Goal: Task Accomplishment & Management: Complete application form

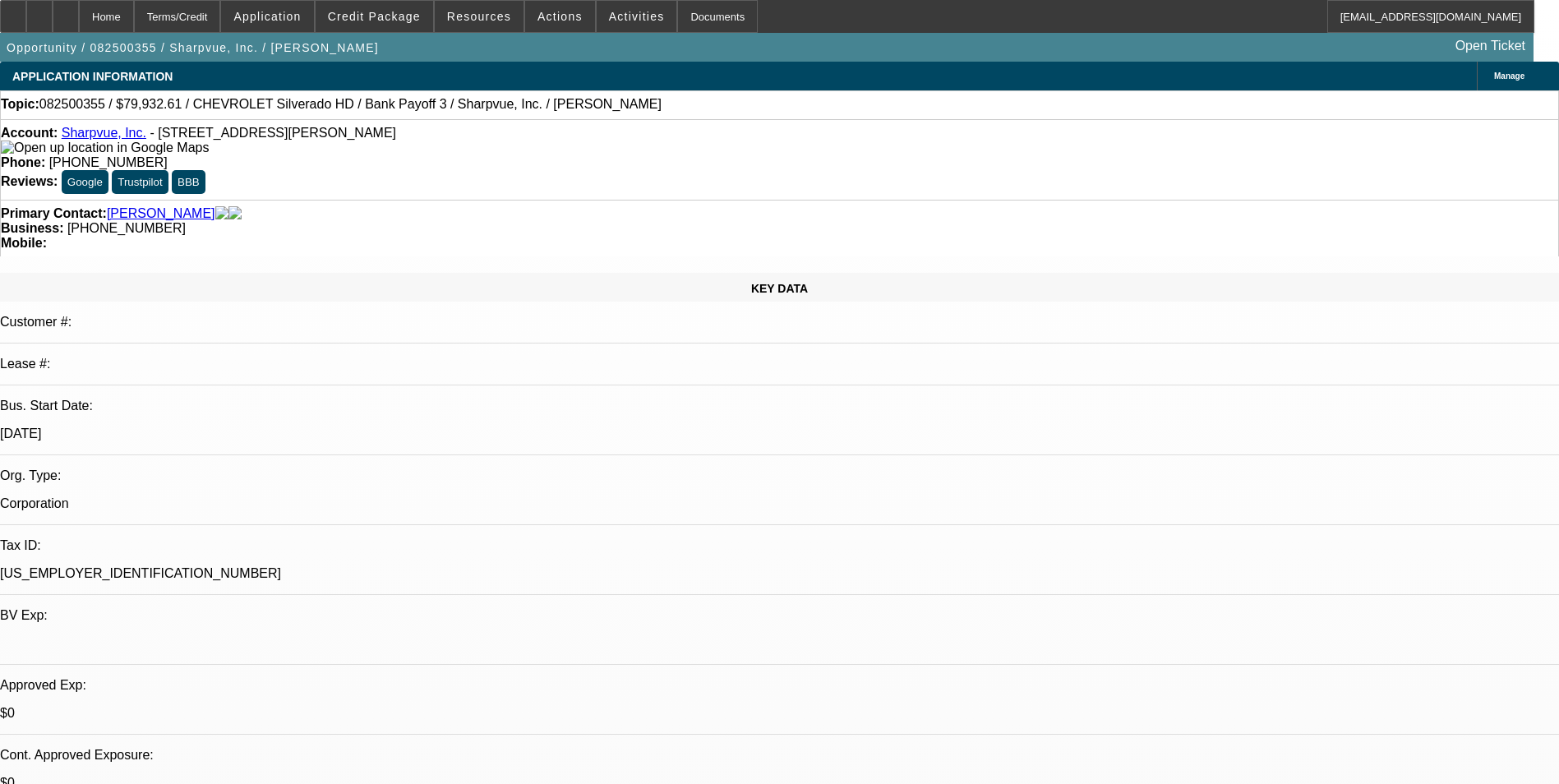
select select "0"
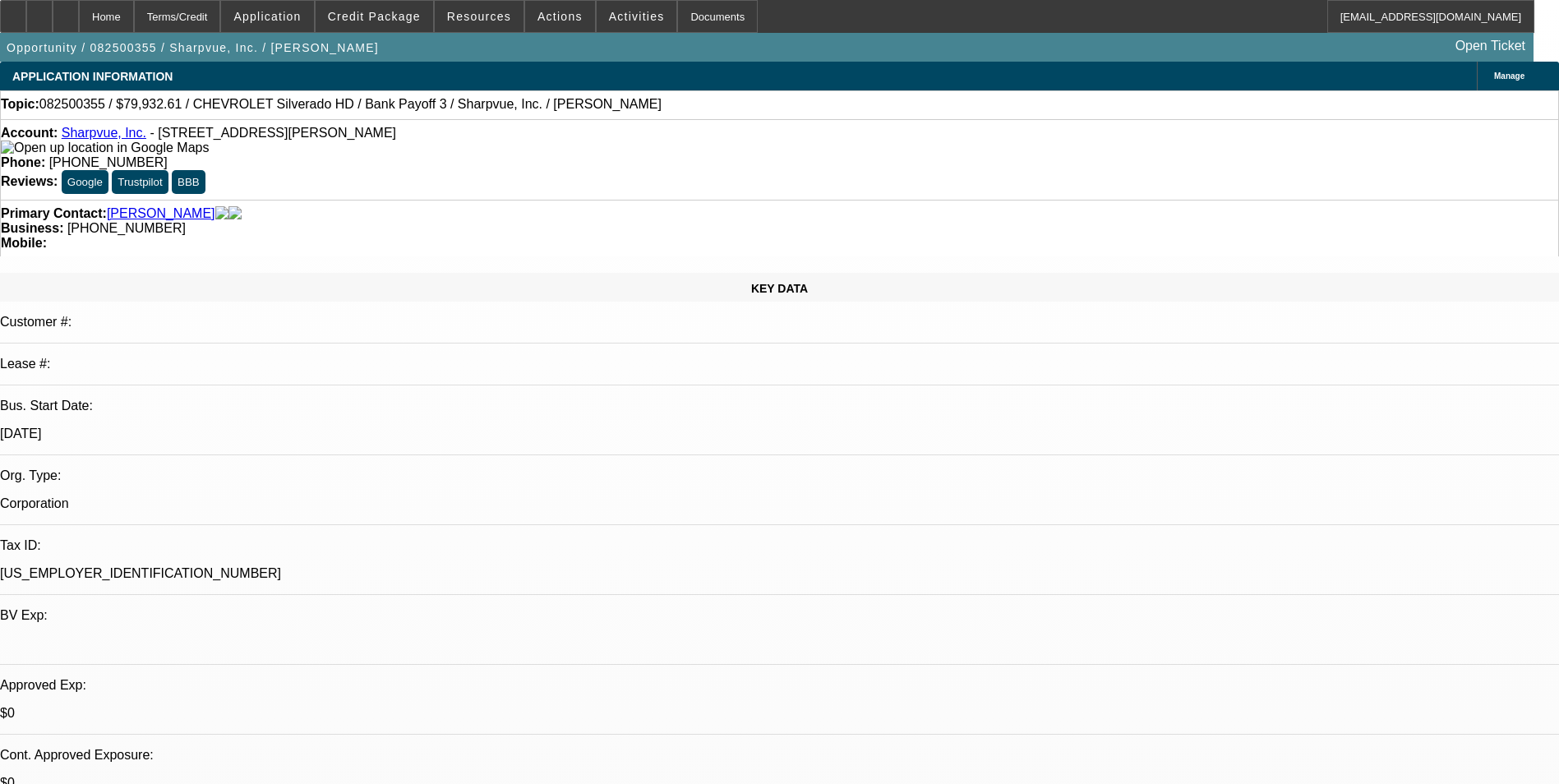
select select "0"
select select "1"
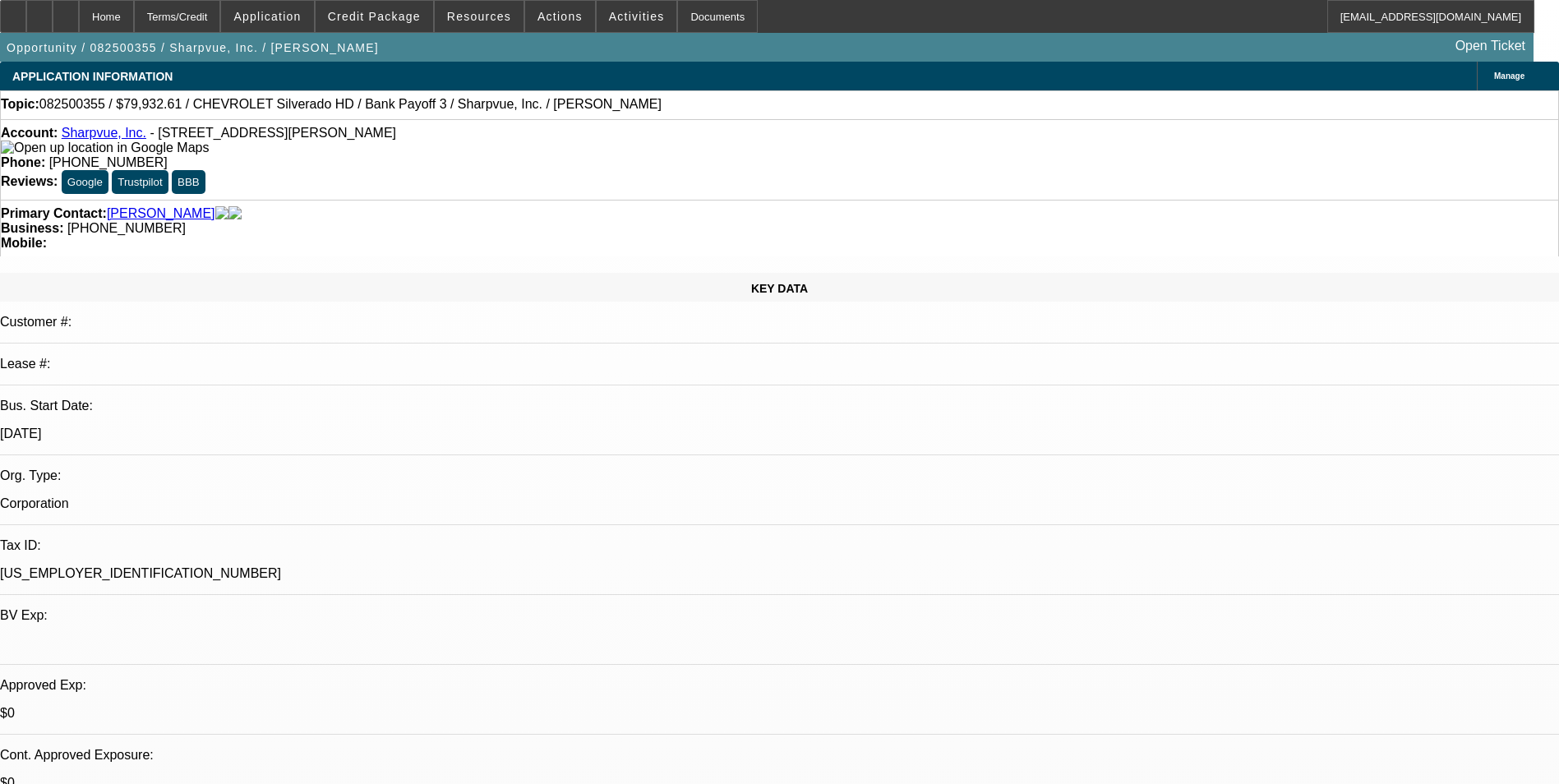
select select "1"
select select "6"
select select "1"
select select "6"
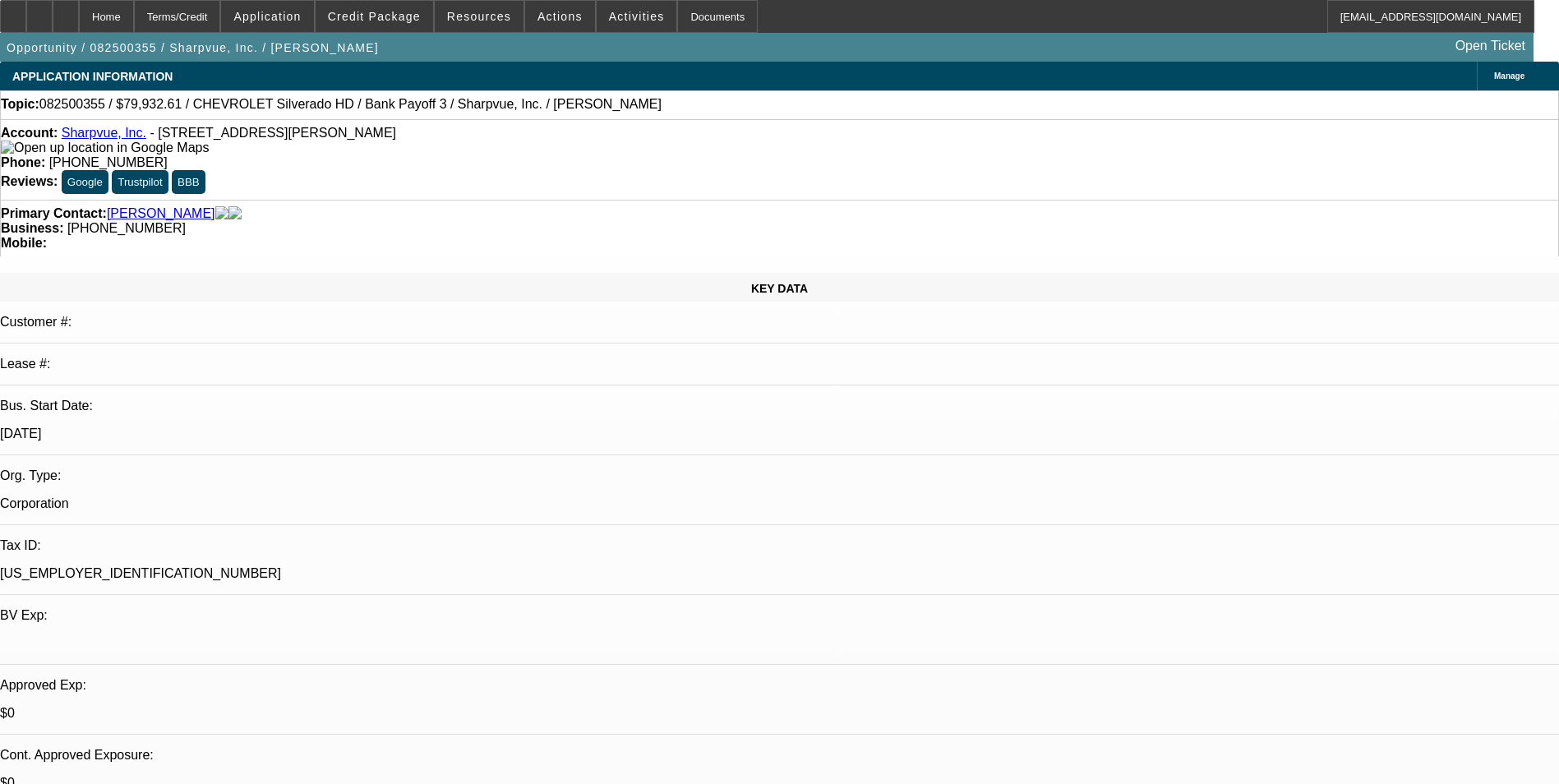
select select "1"
select select "6"
click at [410, 24] on span at bounding box center [374, 16] width 118 height 40
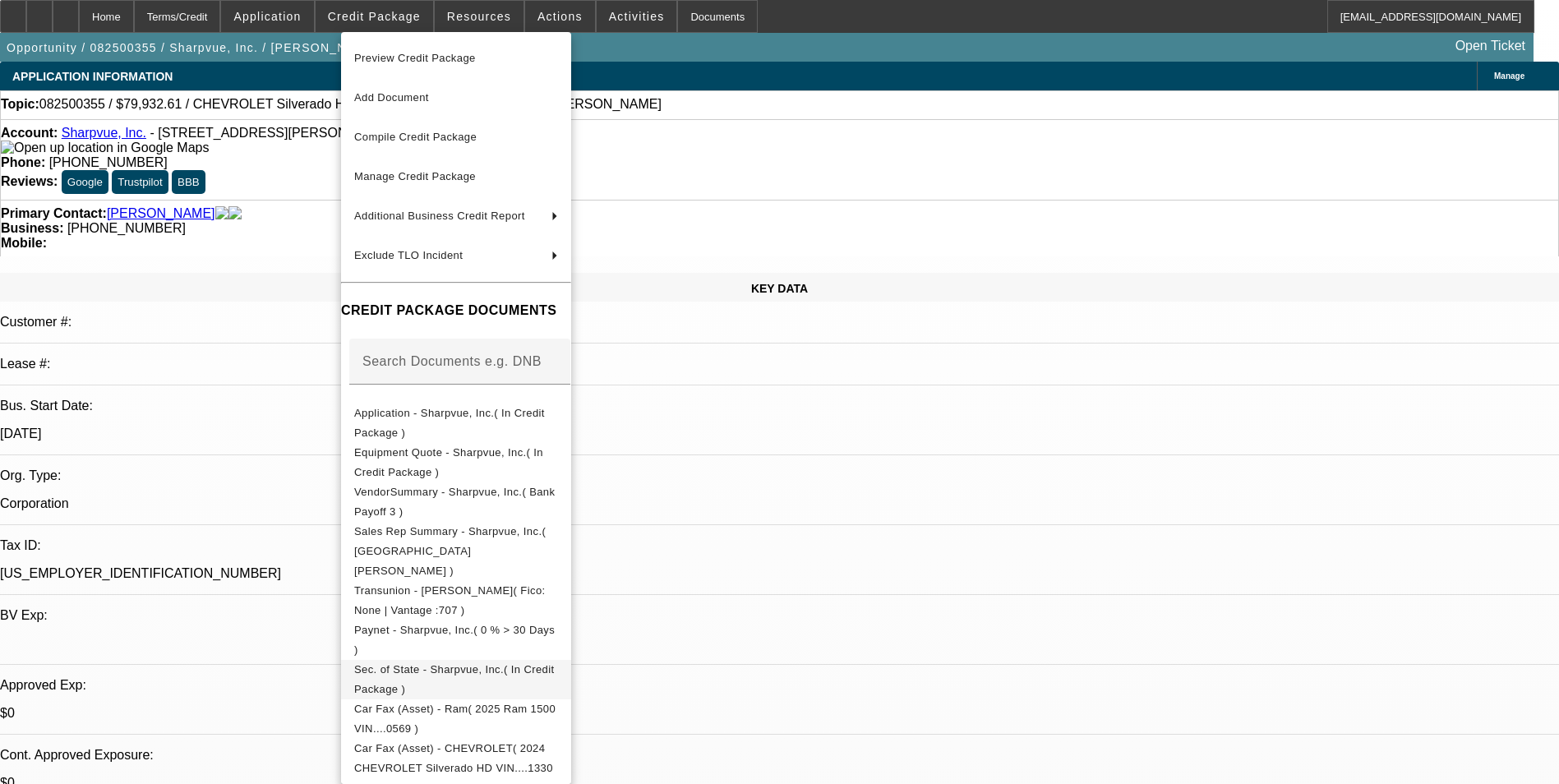
click at [549, 663] on span "Sec. of State - Sharpvue, Inc.( In Credit Package )" at bounding box center [455, 679] width 200 height 32
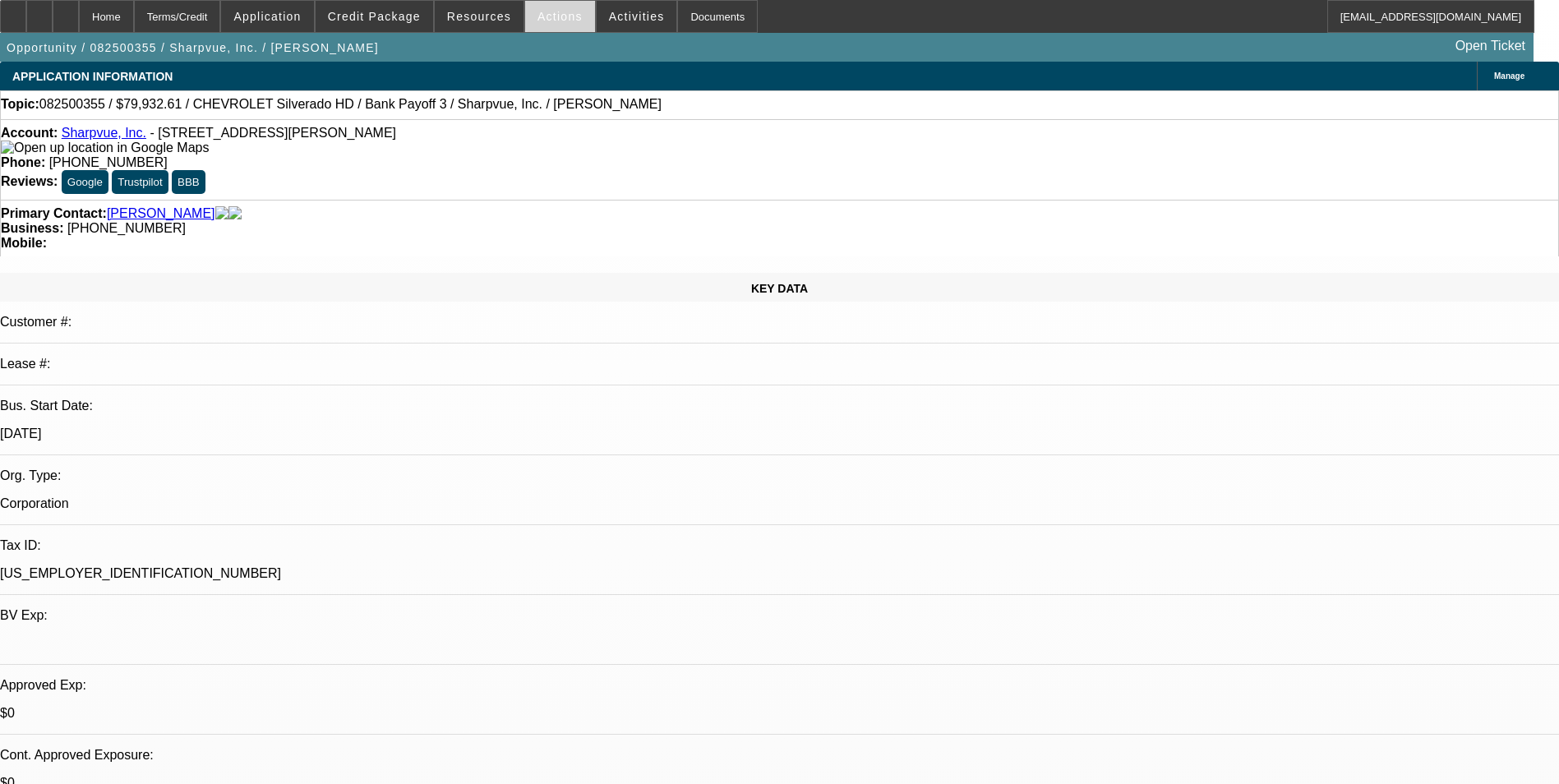
click at [556, 24] on span at bounding box center [560, 16] width 70 height 40
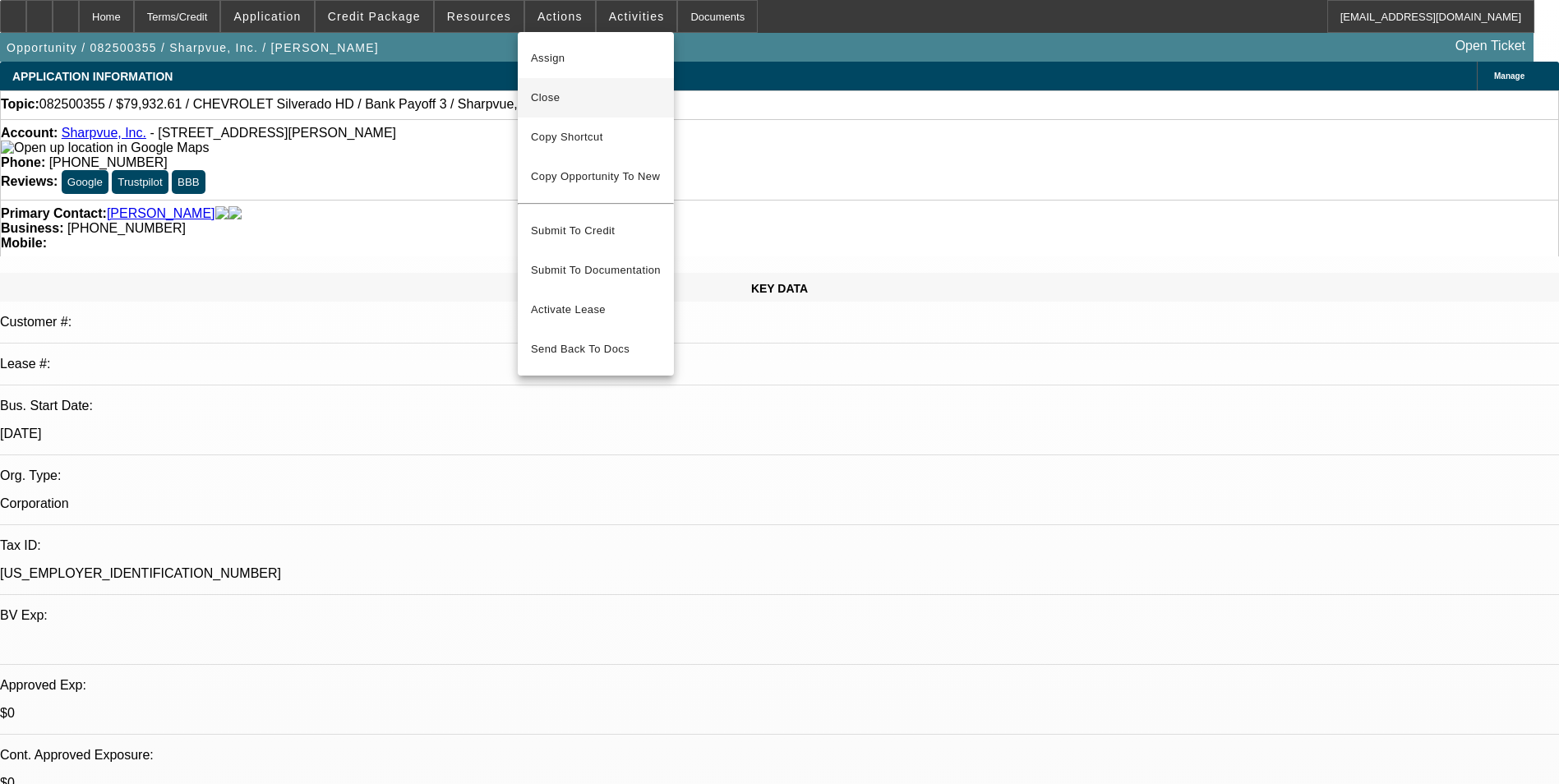
click at [599, 105] on span "Close" at bounding box center [596, 97] width 130 height 19
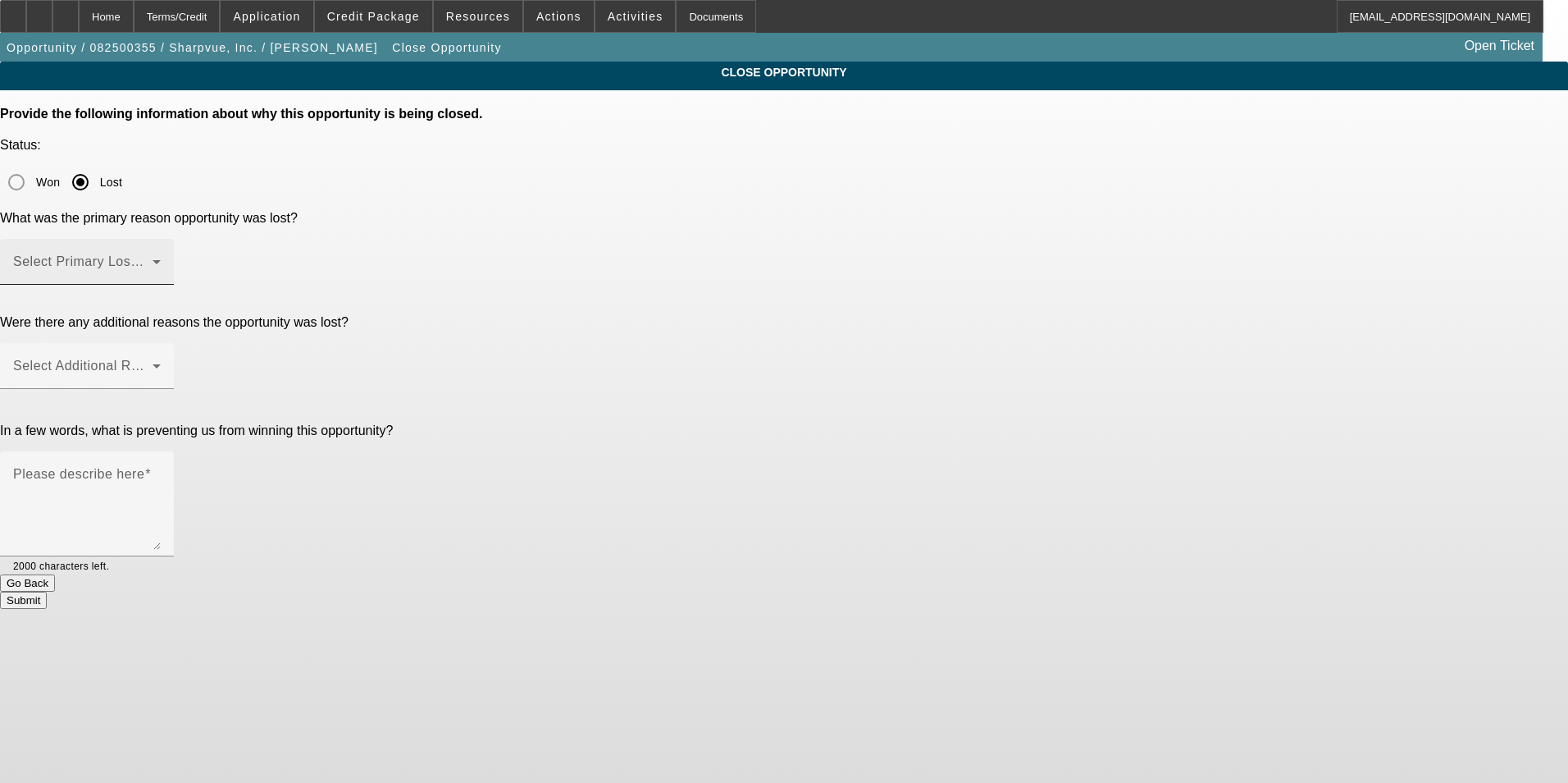
click at [161, 239] on div "Select Primary Lost Reason" at bounding box center [86, 262] width 147 height 46
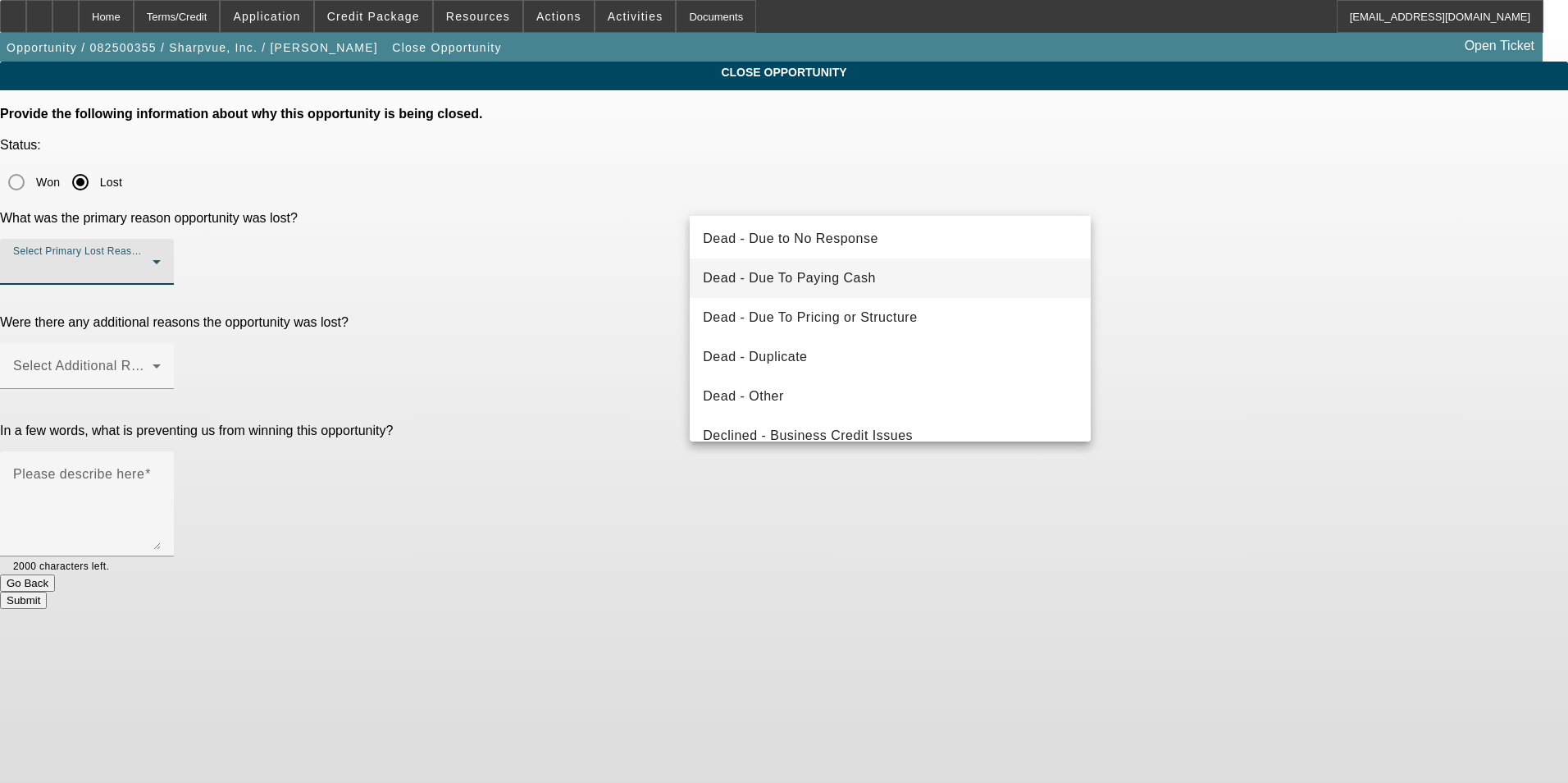
scroll to position [164, 0]
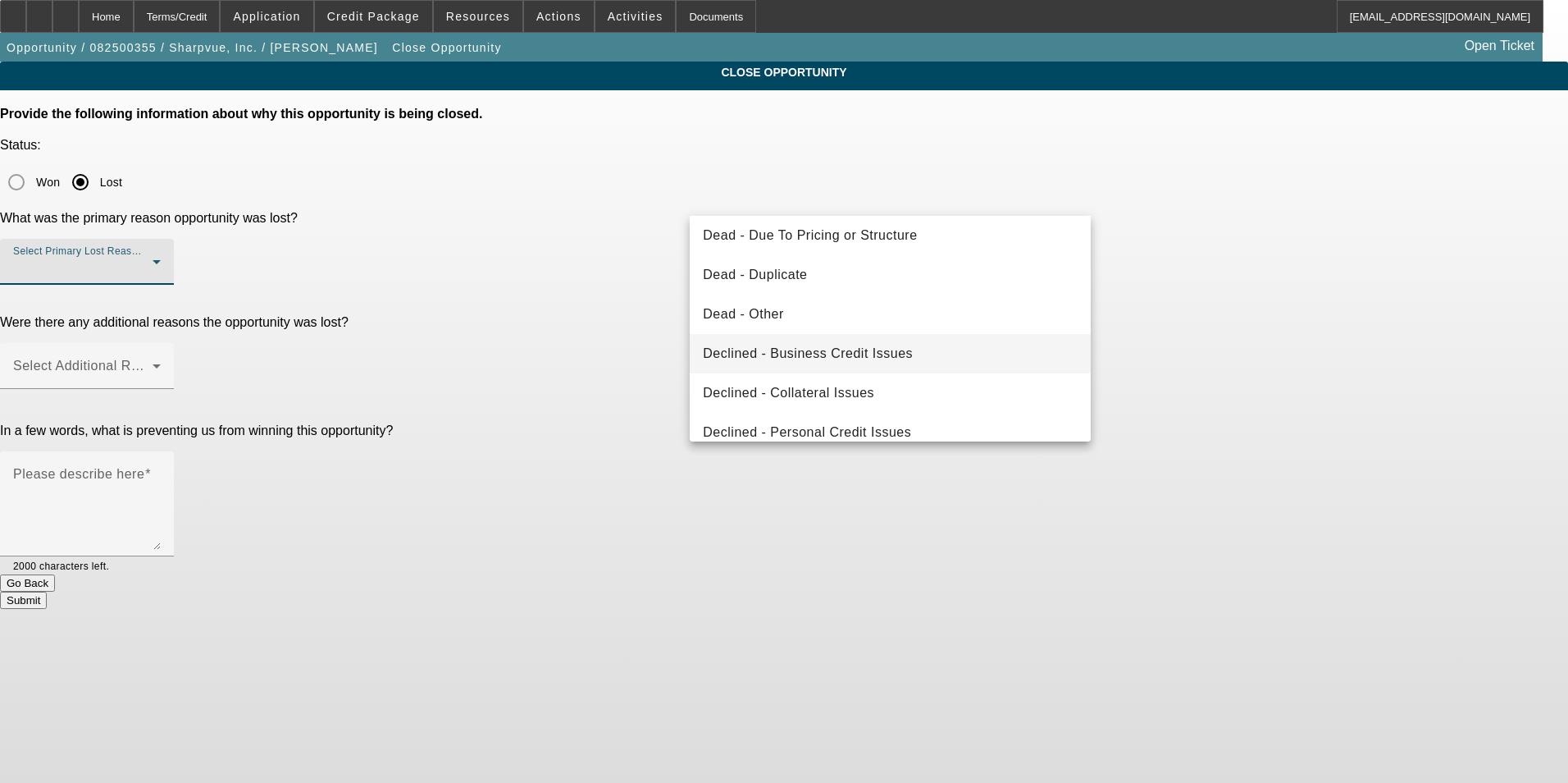
click at [865, 347] on span "Declined - Business Credit Issues" at bounding box center [808, 353] width 210 height 19
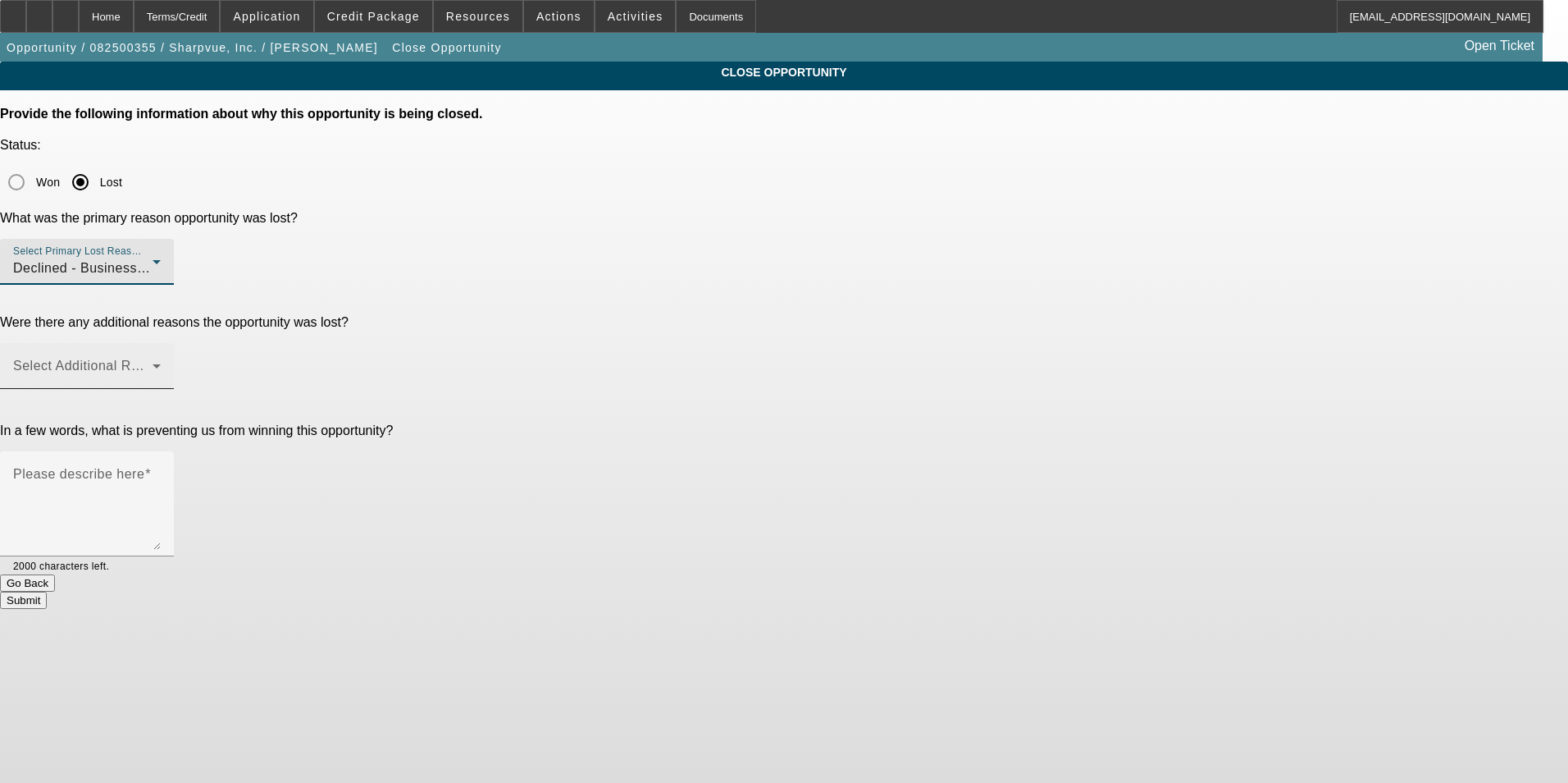
click at [176, 359] on mat-label "Select Additional Reasons" at bounding box center [94, 365] width 162 height 14
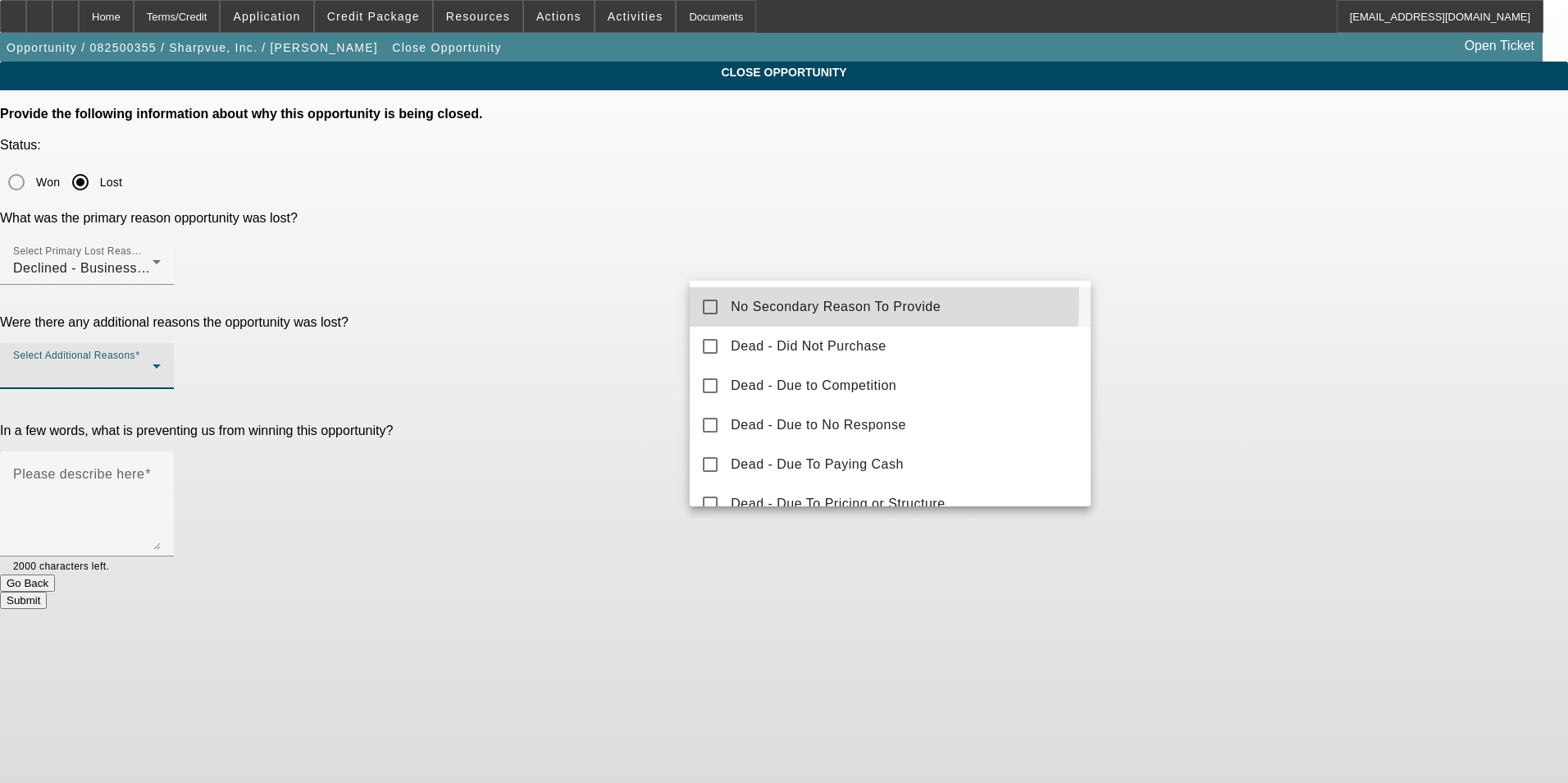
click at [764, 302] on span "No Secondary Reason To Provide" at bounding box center [835, 307] width 210 height 19
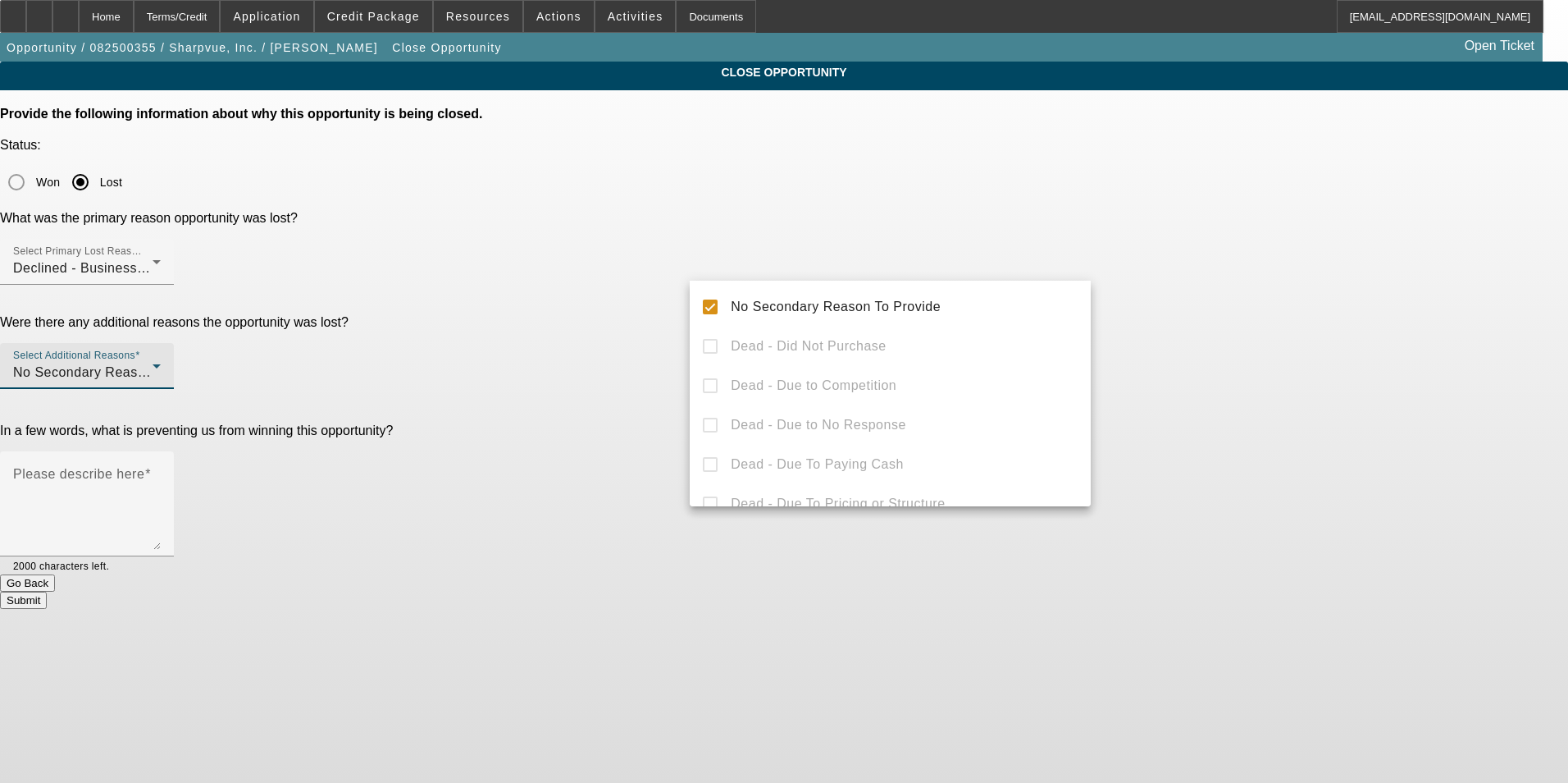
click at [633, 379] on div at bounding box center [784, 391] width 1568 height 783
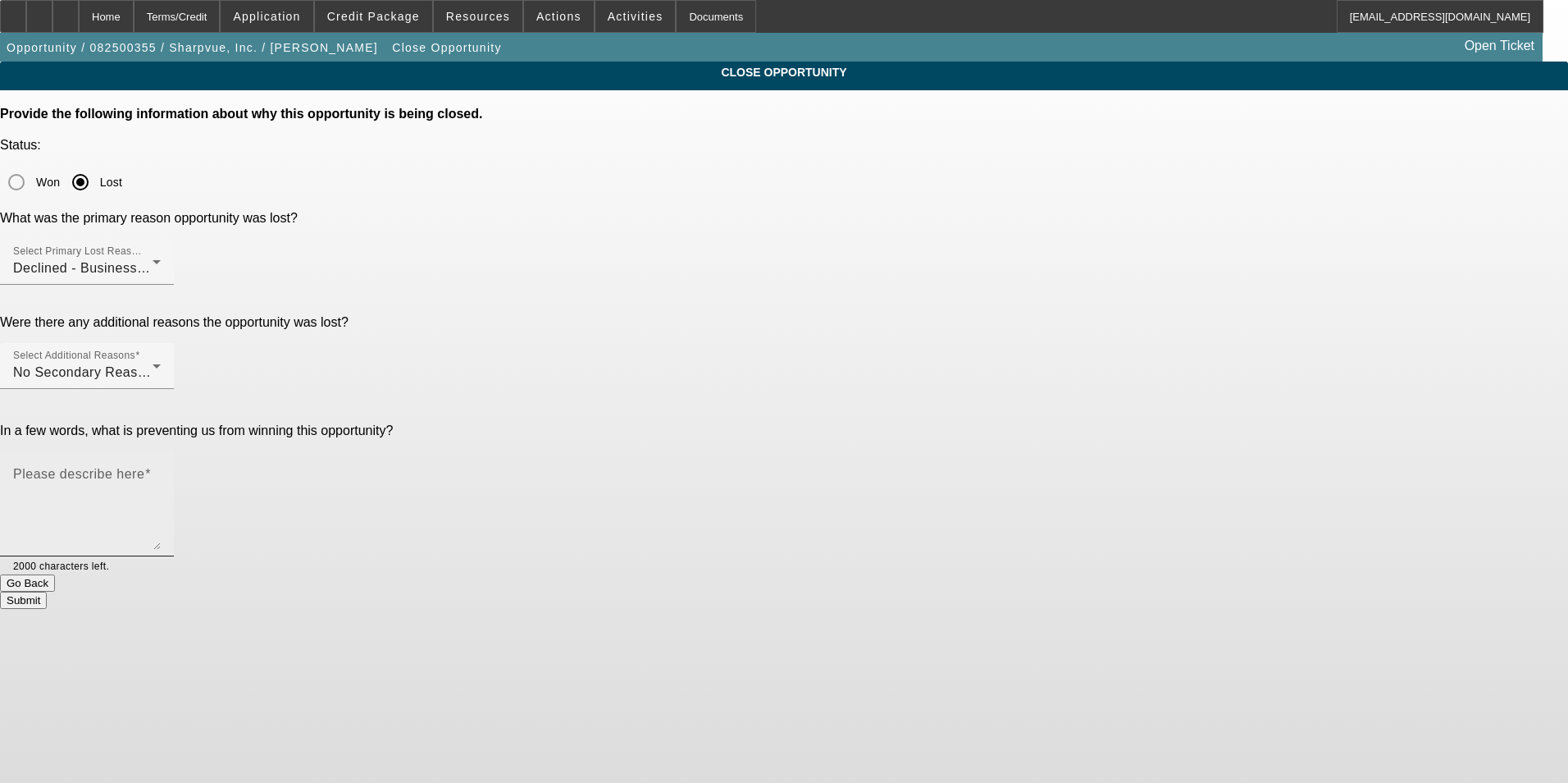
click at [161, 471] on textarea "Please describe here" at bounding box center [86, 510] width 147 height 79
type textarea "too many variables with the entity moving around and lacking an owner from the …"
click at [46, 591] on button "Submit" at bounding box center [23, 600] width 46 height 18
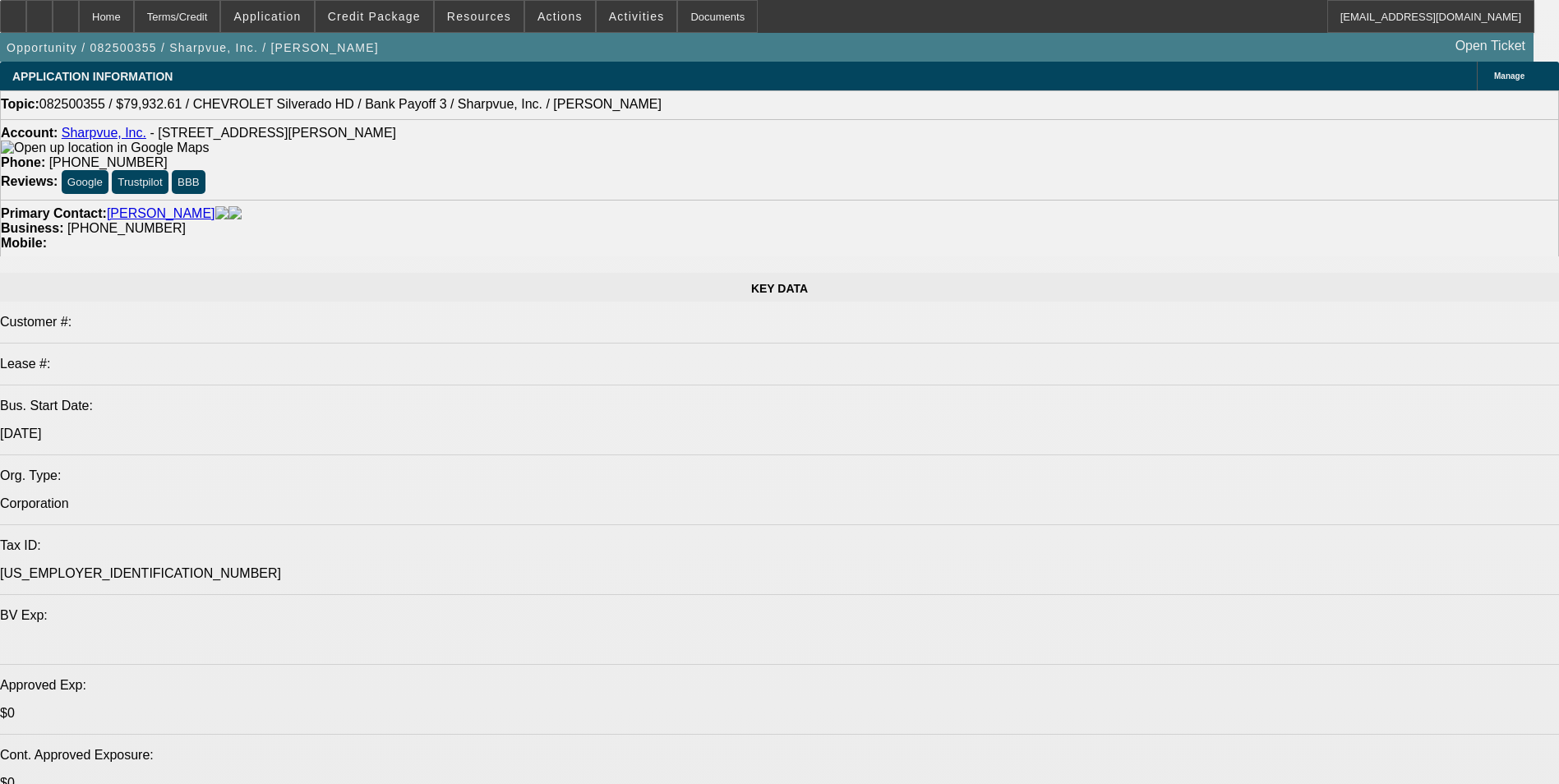
select select "0"
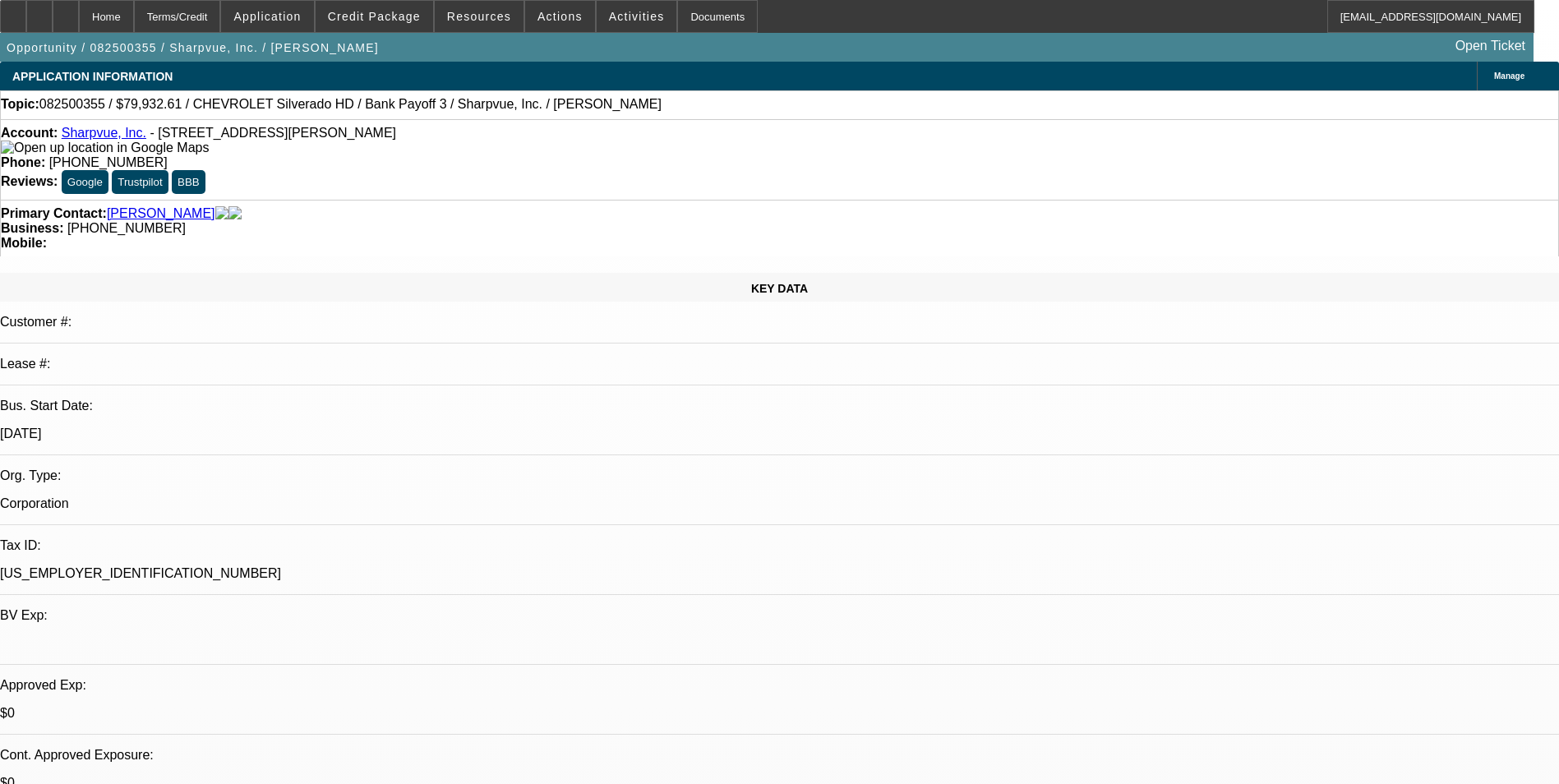
select select "0"
select select "6"
select select "0"
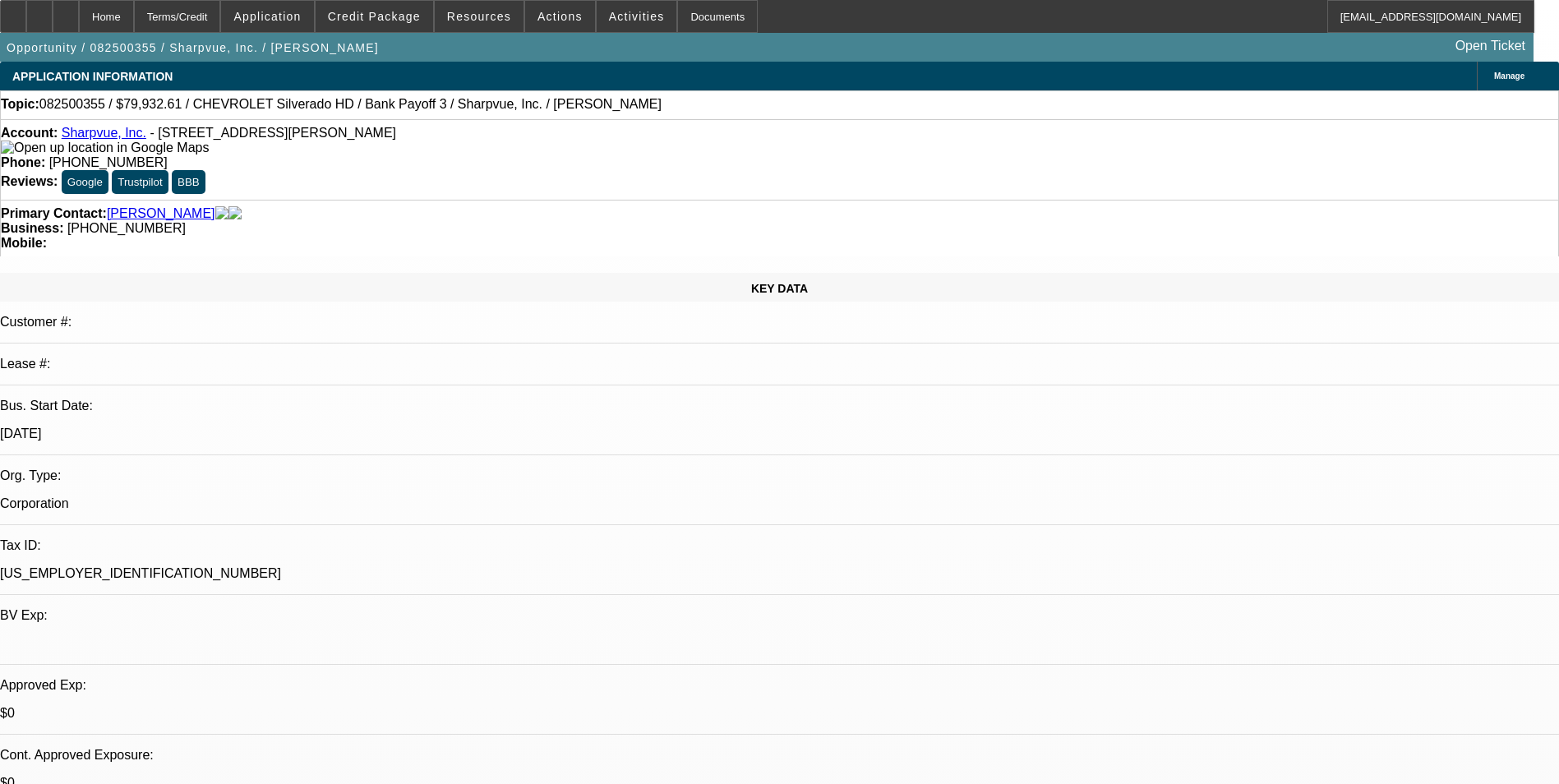
select select "0"
select select "6"
select select "0"
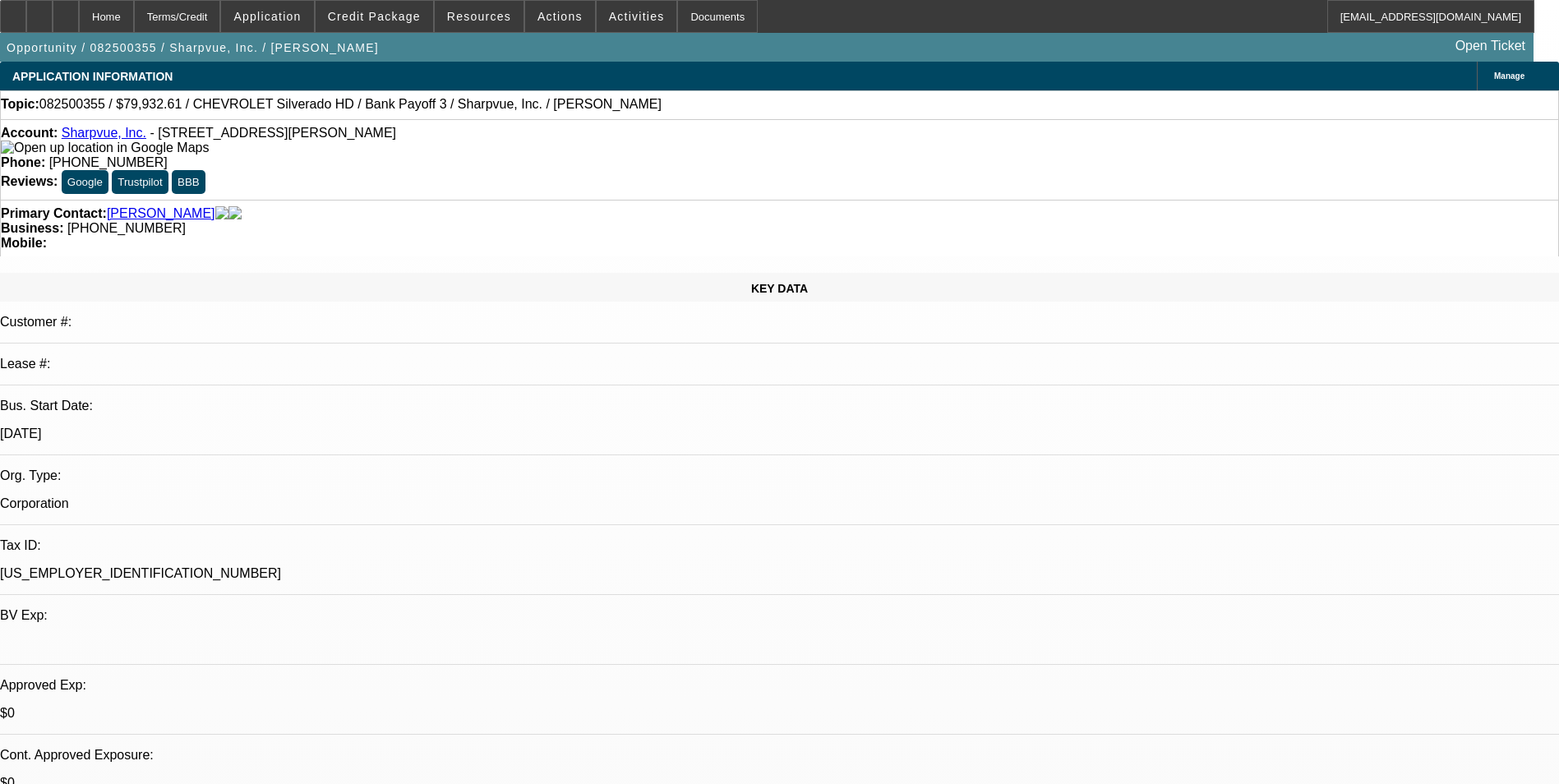
select select "6"
